Goal: Task Accomplishment & Management: Manage account settings

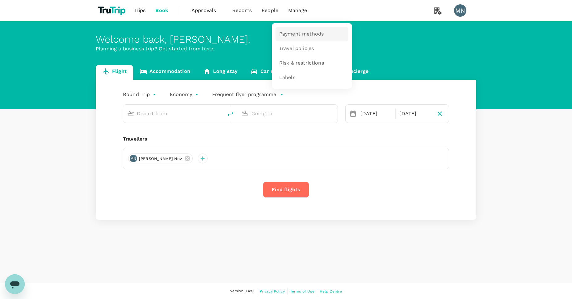
type input "Singapore Changi (SIN)"
type input "London Heathrow (LHR)"
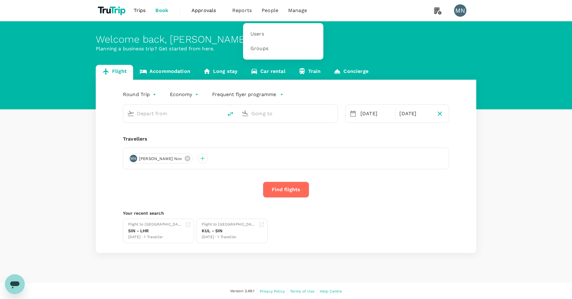
type input "Singapore Changi (SIN)"
type input "London Heathrow (LHR)"
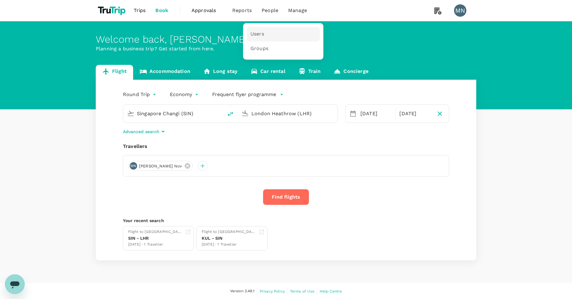
click at [263, 32] on span "Users" at bounding box center [258, 34] width 14 height 7
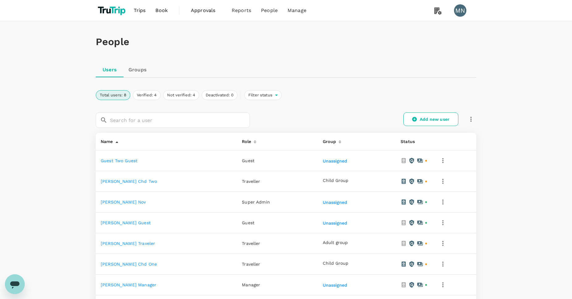
click at [115, 241] on link "[PERSON_NAME] traveler" at bounding box center [128, 243] width 54 height 5
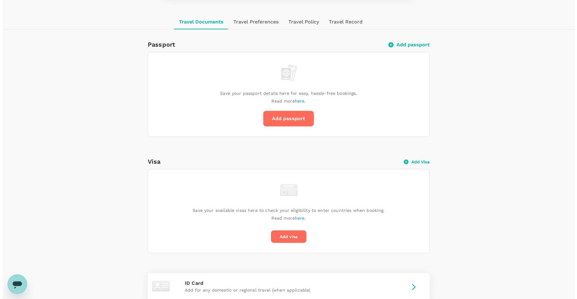
scroll to position [95, 0]
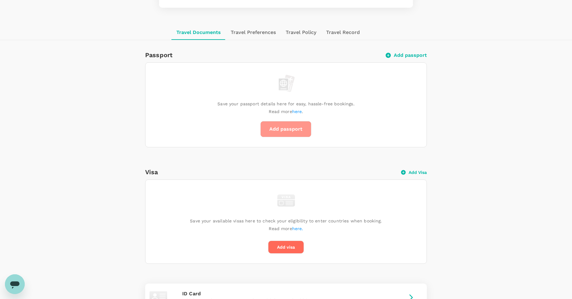
click at [288, 130] on button "Add passport" at bounding box center [286, 129] width 51 height 16
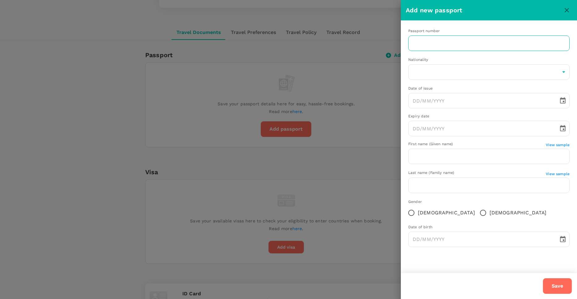
click at [452, 42] on input "text" at bounding box center [488, 43] width 161 height 15
type input "A12318239128379"
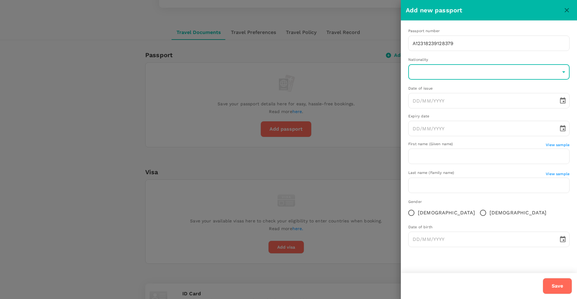
click at [472, 69] on body "Trips Book Approvals 0 Reports People Manage [GEOGRAPHIC_DATA] Back to users La…" at bounding box center [288, 179] width 577 height 548
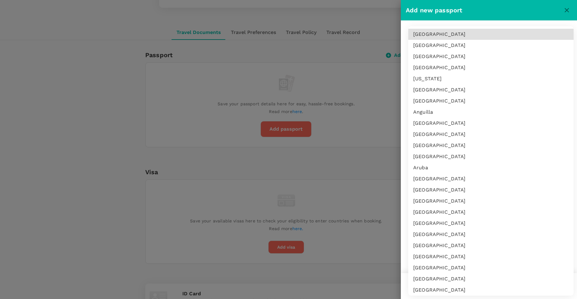
click at [451, 122] on li "[GEOGRAPHIC_DATA]" at bounding box center [490, 123] width 165 height 11
type input "AQ"
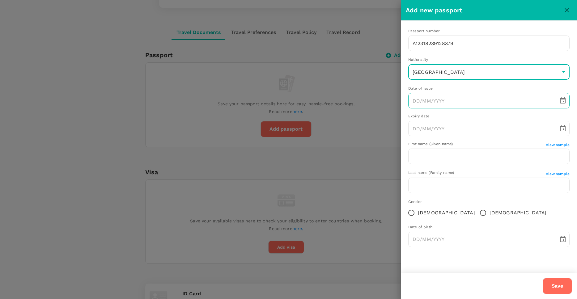
click at [489, 103] on input "text" at bounding box center [481, 100] width 146 height 15
type input "DD/MM/YYYY"
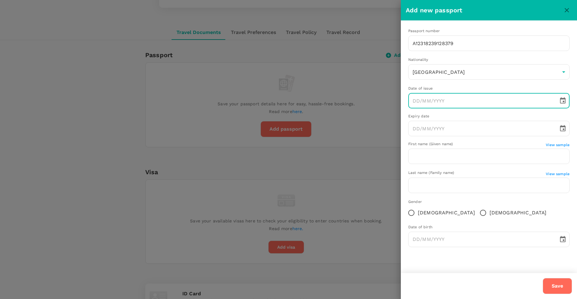
click at [564, 99] on icon "Choose date" at bounding box center [563, 100] width 6 height 6
click at [470, 155] on button "7" at bounding box center [470, 155] width 11 height 11
type input "[DATE]"
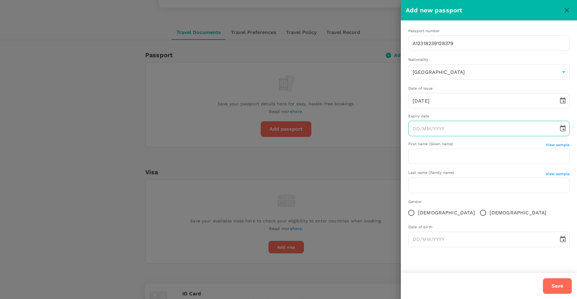
click at [563, 125] on icon "Choose date" at bounding box center [562, 128] width 7 height 7
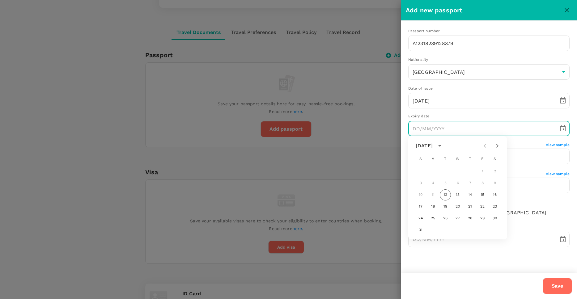
click at [497, 145] on icon "Next month" at bounding box center [497, 146] width 2 height 4
click at [433, 145] on div "[DATE]" at bounding box center [424, 145] width 17 height 7
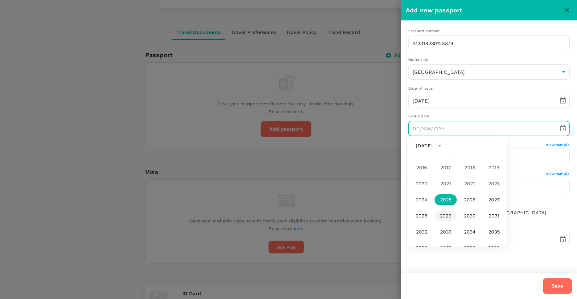
click at [441, 217] on button "2029" at bounding box center [446, 215] width 22 height 11
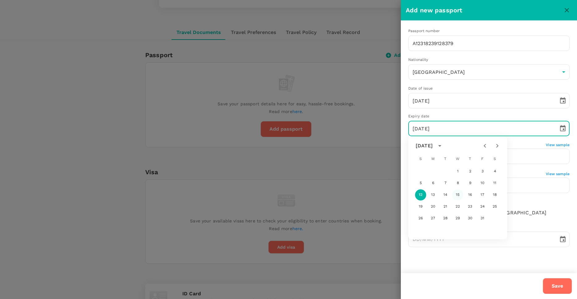
click at [460, 194] on button "15" at bounding box center [457, 194] width 11 height 11
type input "[DATE]"
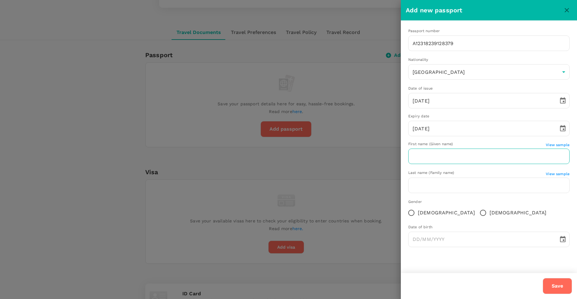
click at [540, 159] on input "text" at bounding box center [488, 156] width 161 height 15
type input "[PERSON_NAME]"
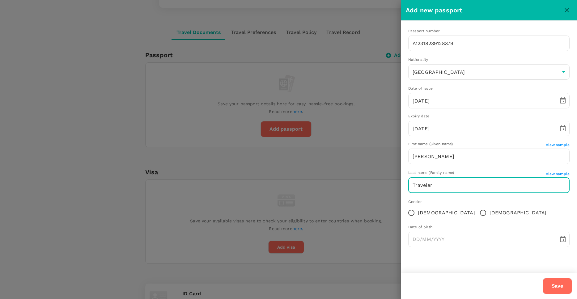
type input "Traveler"
click at [490, 213] on span "[DEMOGRAPHIC_DATA]" at bounding box center [518, 212] width 57 height 7
click at [477, 213] on input "[DEMOGRAPHIC_DATA]" at bounding box center [483, 212] width 13 height 13
radio input "true"
click at [560, 238] on icon "Choose date" at bounding box center [562, 239] width 7 height 7
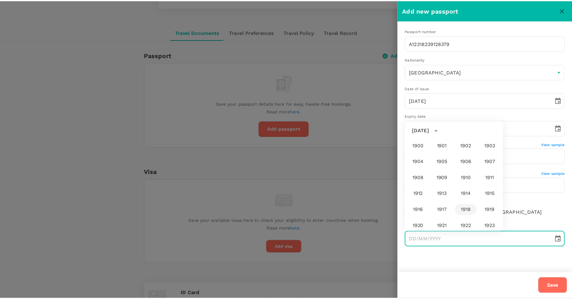
scroll to position [326, 0]
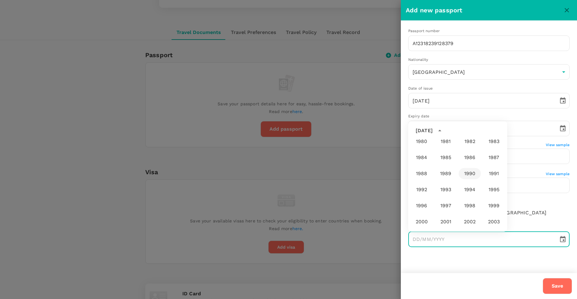
click at [468, 175] on button "1990" at bounding box center [470, 173] width 22 height 11
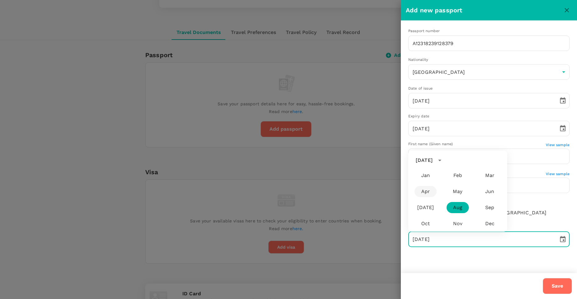
click at [427, 187] on button "Apr" at bounding box center [425, 191] width 22 height 11
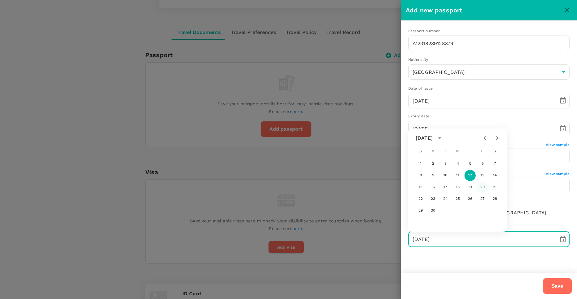
click at [481, 187] on button "20" at bounding box center [482, 187] width 11 height 11
type input "[DATE]"
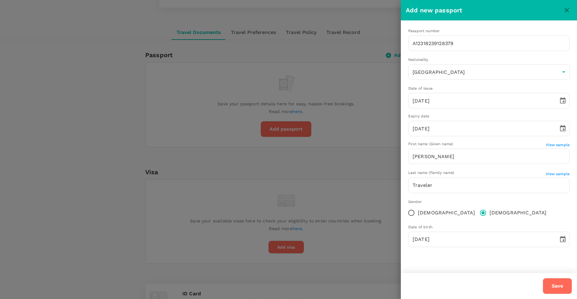
click at [559, 283] on button "Save" at bounding box center [557, 286] width 29 height 16
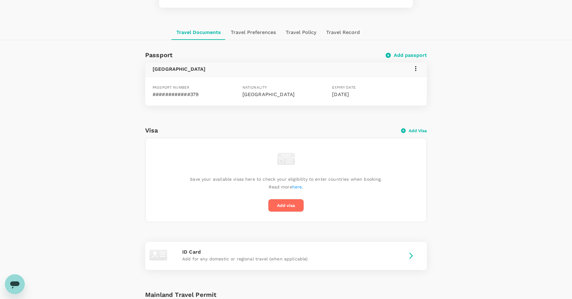
click at [419, 71] on icon at bounding box center [415, 68] width 7 height 7
click at [409, 97] on span "Delete" at bounding box center [407, 98] width 16 height 7
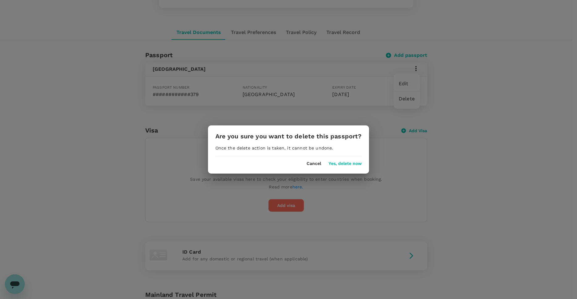
click at [308, 166] on button "Cancel" at bounding box center [314, 163] width 15 height 5
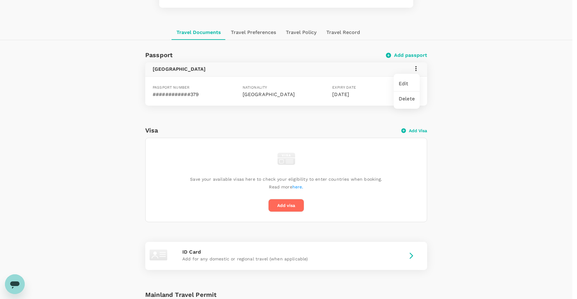
click at [268, 32] on div at bounding box center [288, 149] width 577 height 299
click at [268, 32] on button "Travel Preferences" at bounding box center [253, 32] width 55 height 15
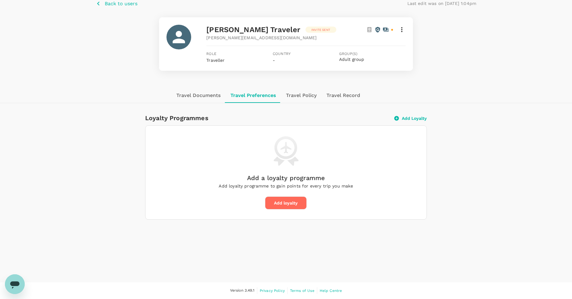
click at [296, 98] on button "Travel Policy" at bounding box center [301, 95] width 40 height 15
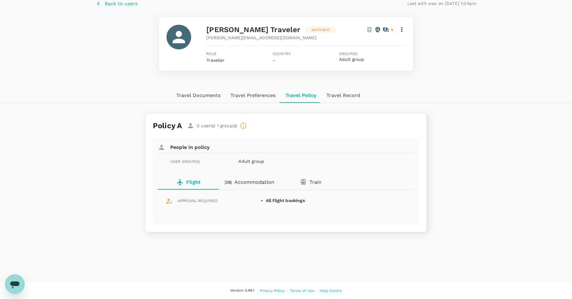
click at [347, 93] on button "Travel Record" at bounding box center [344, 95] width 44 height 15
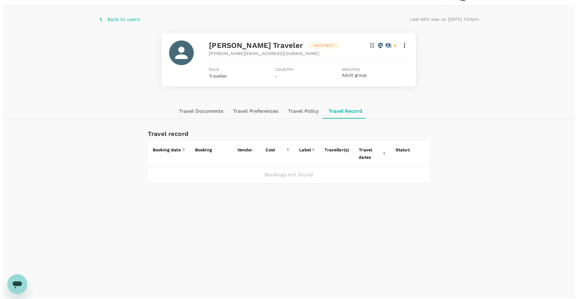
scroll to position [0, 0]
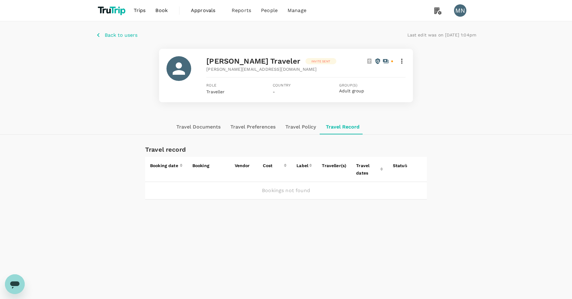
click at [402, 59] on icon at bounding box center [401, 60] width 7 height 7
